Goal: Task Accomplishment & Management: Use online tool/utility

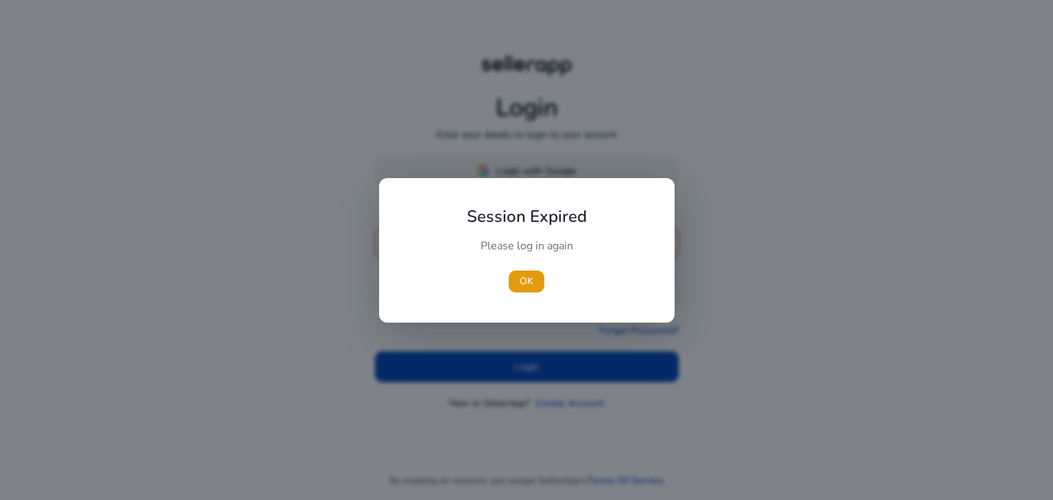
click at [532, 183] on div "Session Expired Please log in again [GEOGRAPHIC_DATA]" at bounding box center [526, 250] width 295 height 145
click at [528, 275] on span "OK" at bounding box center [526, 281] width 14 height 14
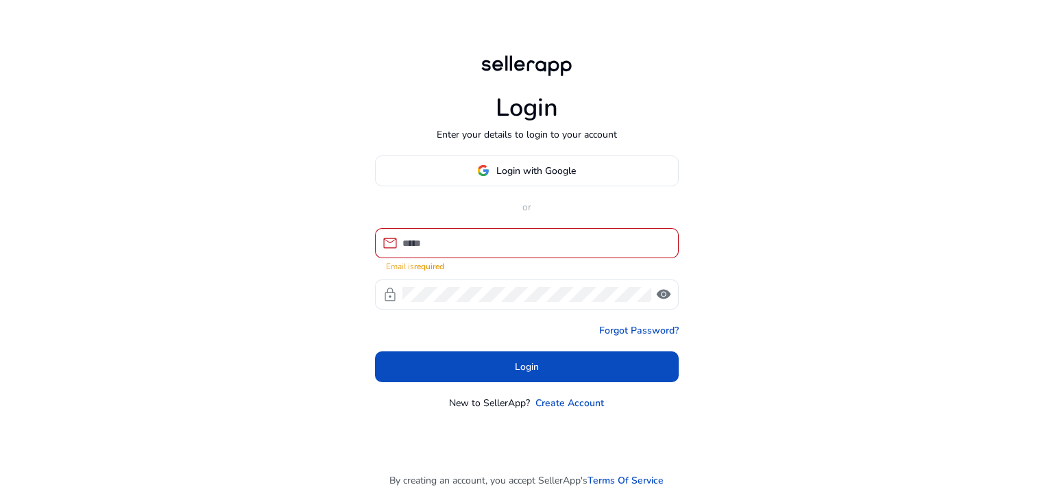
click at [528, 275] on div "mail Email is required lock visibility" at bounding box center [527, 269] width 304 height 82
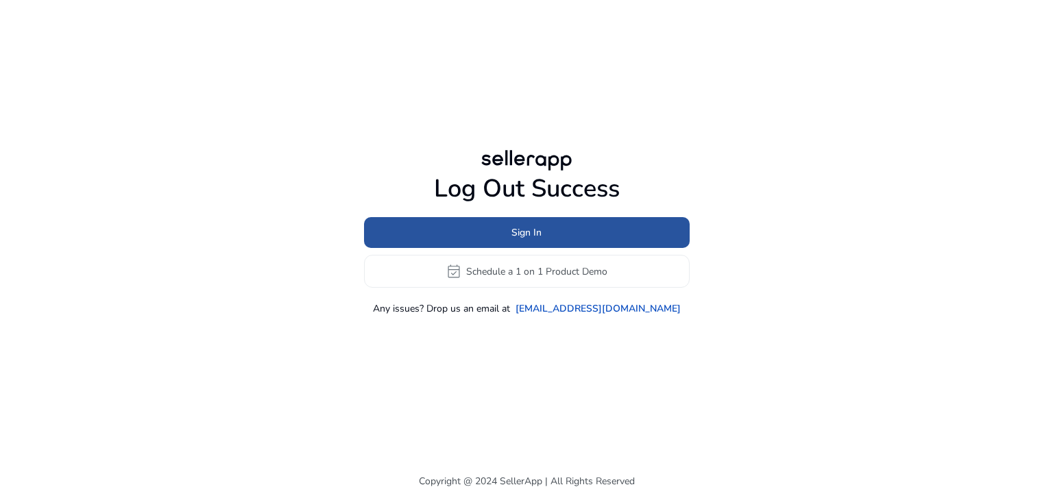
click at [526, 233] on span "Sign In" at bounding box center [526, 232] width 30 height 14
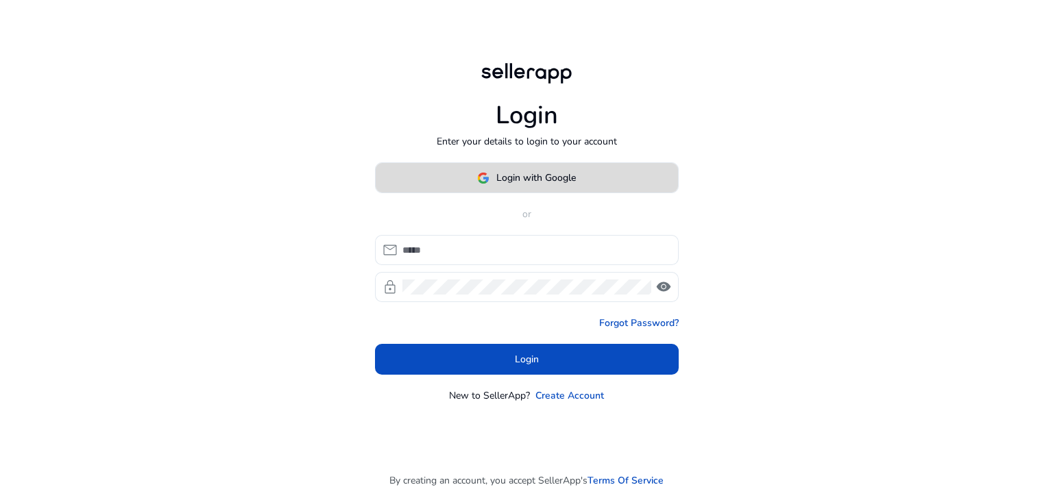
click at [560, 176] on span "Login with Google" at bounding box center [535, 178] width 79 height 14
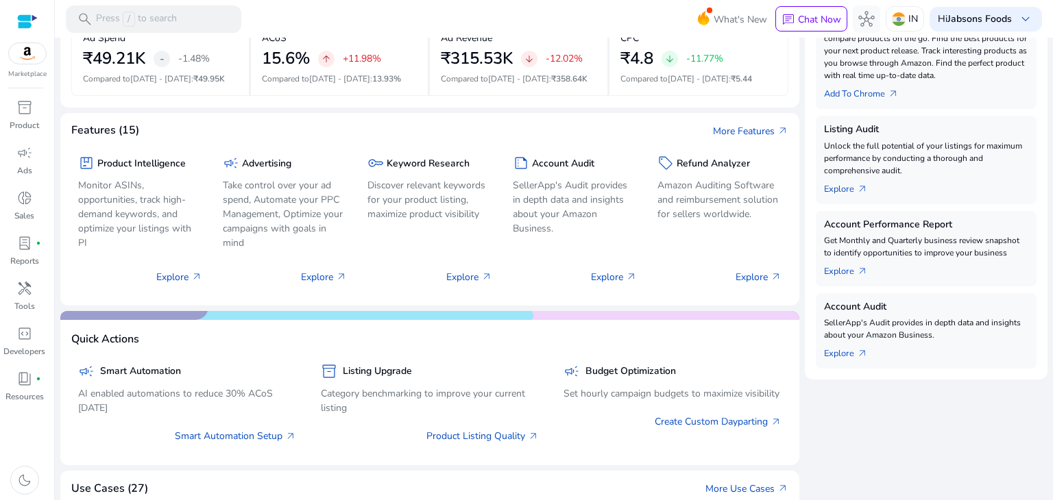
scroll to position [397, 0]
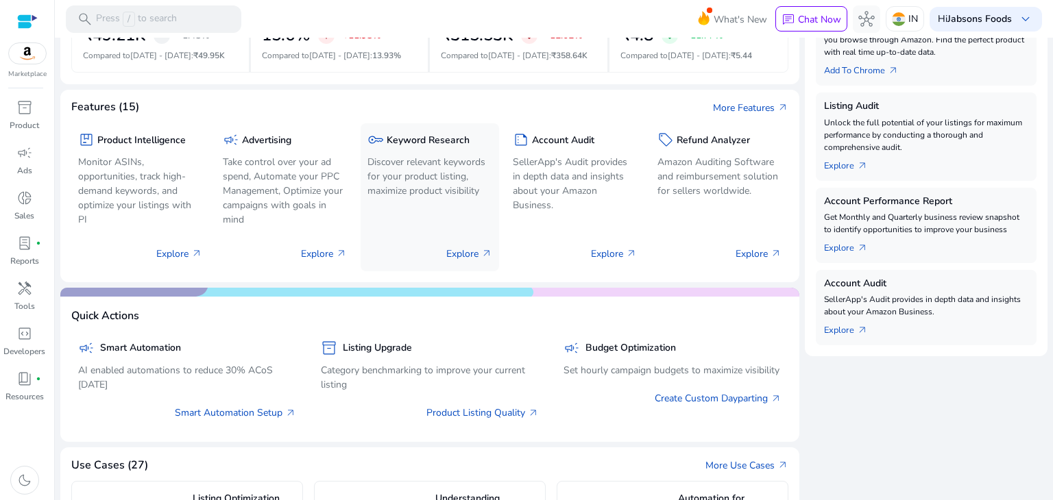
click at [409, 160] on p "Discover relevant keywords for your product listing, maximize product visibility" at bounding box center [429, 176] width 124 height 43
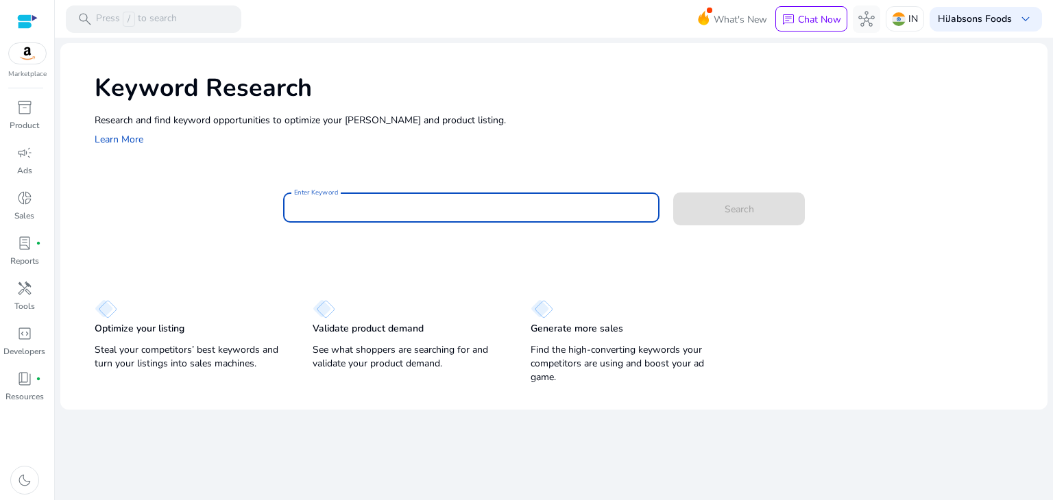
click at [395, 206] on input "Enter Keyword" at bounding box center [471, 207] width 355 height 15
click at [357, 204] on input "Enter Keyword" at bounding box center [471, 207] width 355 height 15
type input "******"
click at [673, 193] on button "Search" at bounding box center [739, 209] width 132 height 33
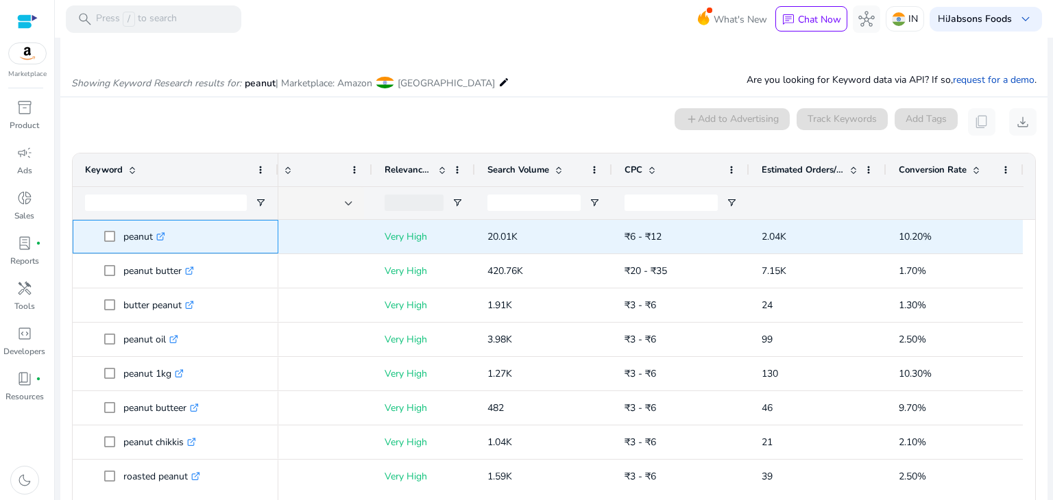
click at [102, 241] on span "peanut .st0{fill:#2c8af8}" at bounding box center [175, 237] width 181 height 28
